Goal: Task Accomplishment & Management: Manage account settings

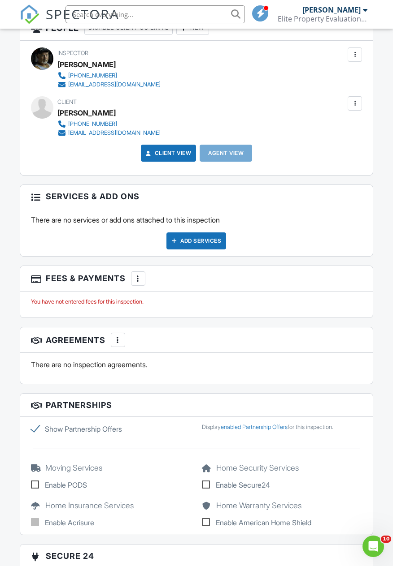
scroll to position [1040, 0]
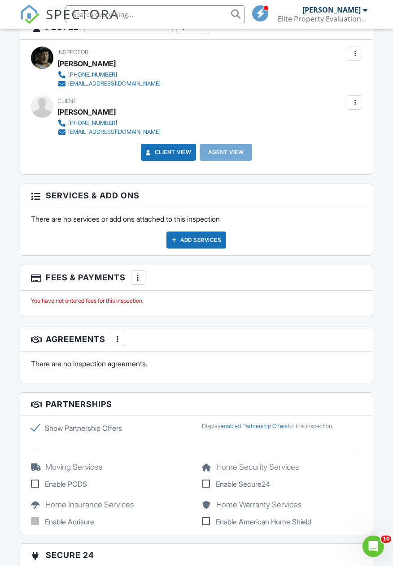
click at [142, 276] on div at bounding box center [138, 277] width 9 height 9
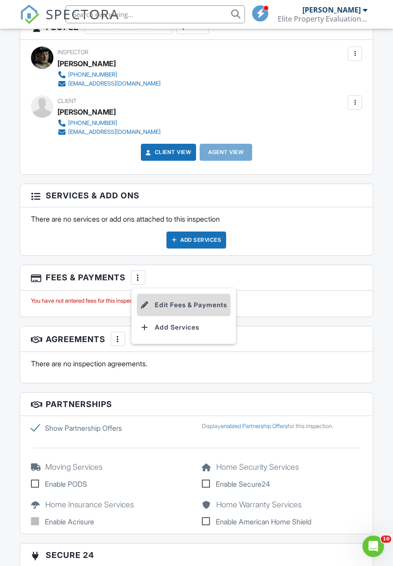
click at [194, 306] on li "Edit Fees & Payments" at bounding box center [184, 305] width 94 height 22
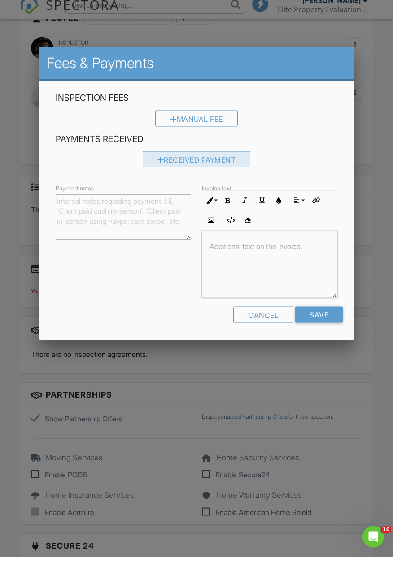
click at [209, 175] on div "Received Payment" at bounding box center [196, 169] width 108 height 16
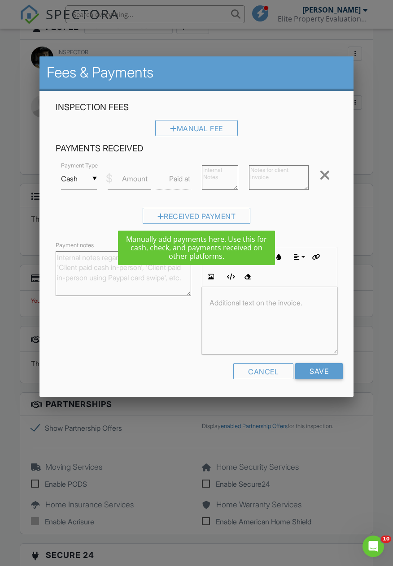
click at [139, 181] on label "Amount" at bounding box center [135, 179] width 26 height 10
click at [139, 181] on input "Amount" at bounding box center [129, 179] width 43 height 22
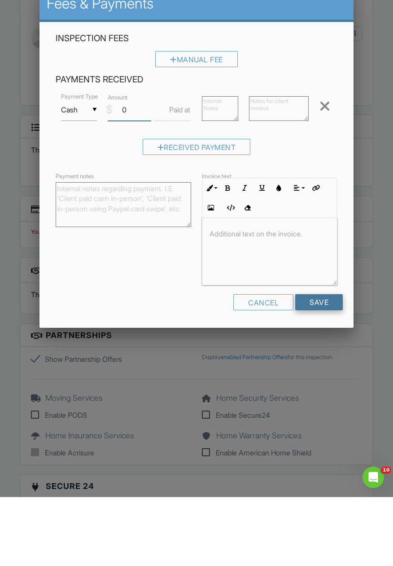
type input "0"
click at [325, 375] on input "Save" at bounding box center [318, 371] width 47 height 16
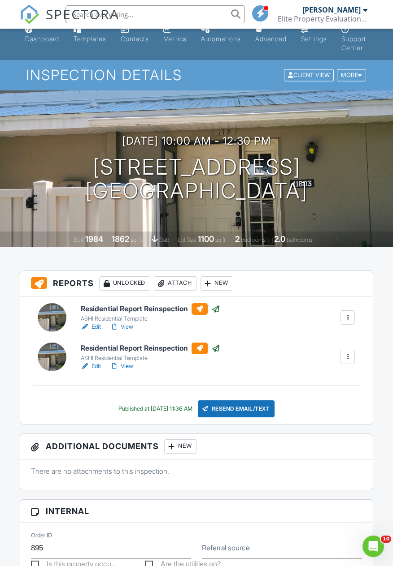
click at [148, 320] on div "ASHI Residential Template" at bounding box center [150, 318] width 139 height 7
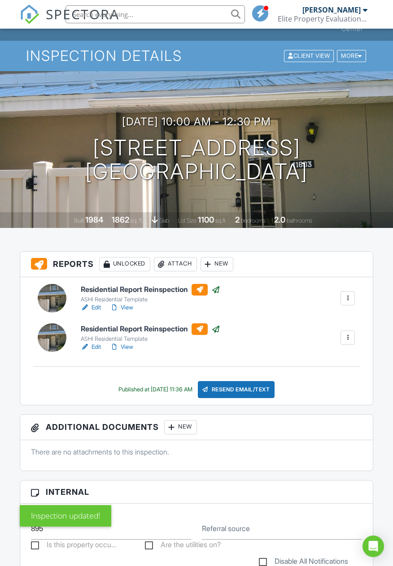
click at [133, 349] on link "View" at bounding box center [121, 347] width 23 height 9
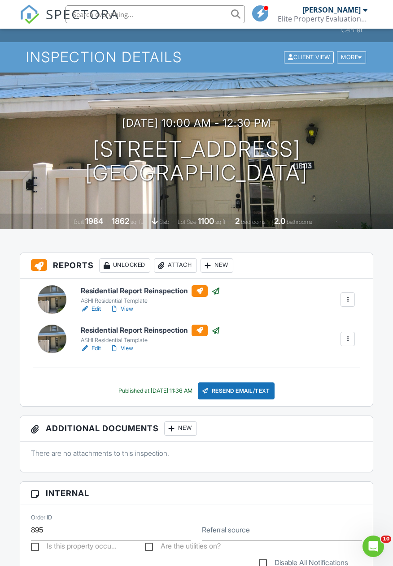
click at [128, 310] on link "View" at bounding box center [121, 309] width 23 height 9
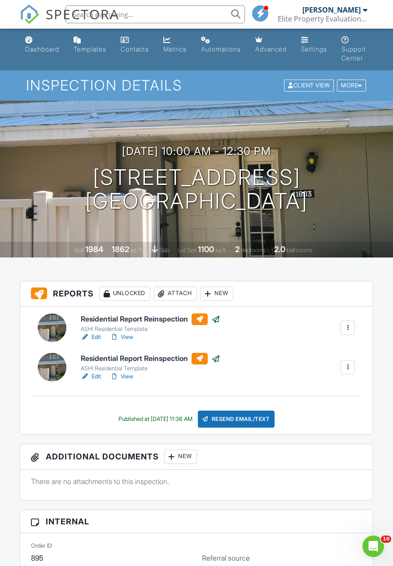
click at [350, 369] on div at bounding box center [347, 367] width 9 height 9
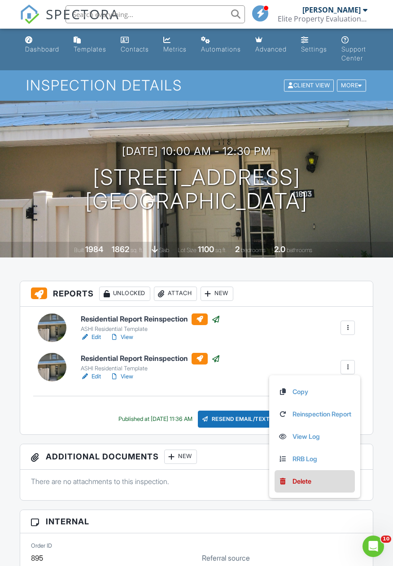
click at [302, 484] on div "Delete" at bounding box center [301, 482] width 19 height 10
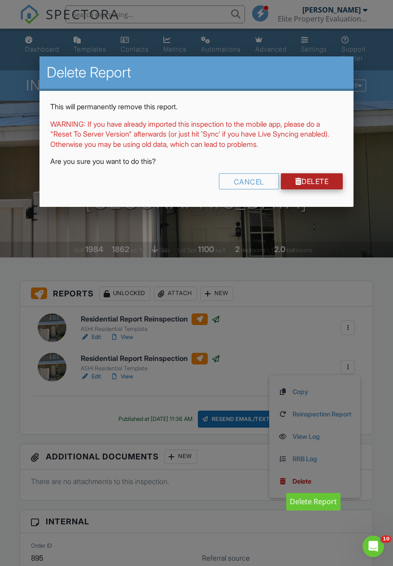
click at [320, 186] on link "Delete" at bounding box center [312, 181] width 62 height 16
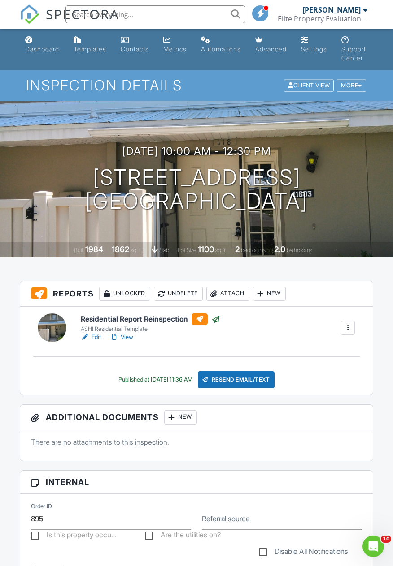
click at [93, 338] on link "Edit" at bounding box center [91, 337] width 20 height 9
